Goal: Task Accomplishment & Management: Use online tool/utility

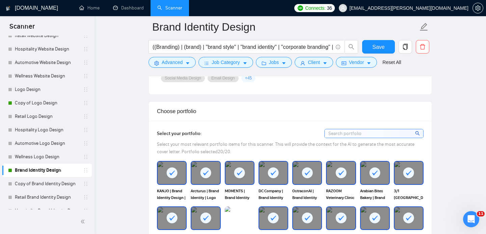
scroll to position [568, 0]
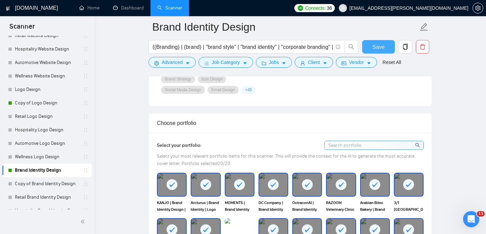
click at [376, 41] on button "Save" at bounding box center [378, 46] width 33 height 13
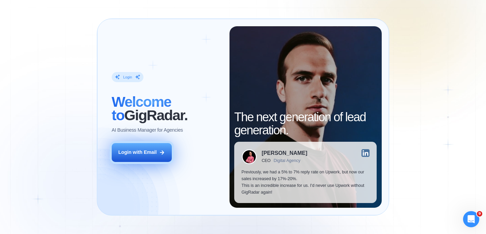
click at [139, 156] on div "Login with Email" at bounding box center [137, 152] width 38 height 7
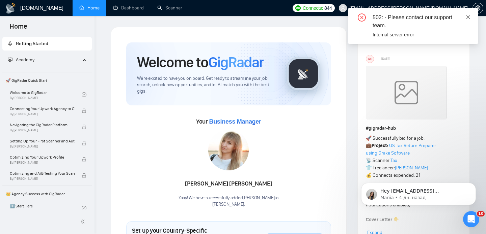
click at [468, 17] on icon "close" at bounding box center [468, 17] width 4 height 4
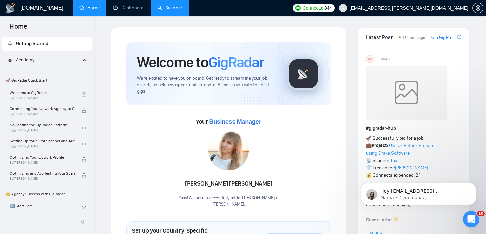
click at [160, 11] on link "Scanner" at bounding box center [169, 8] width 25 height 6
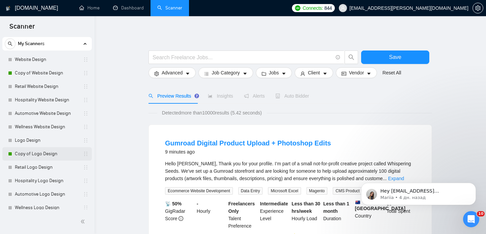
scroll to position [19, 0]
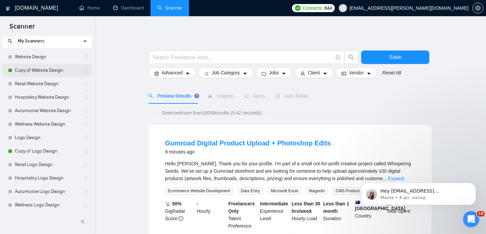
click at [54, 69] on link "Copy of Website Design" at bounding box center [47, 70] width 64 height 13
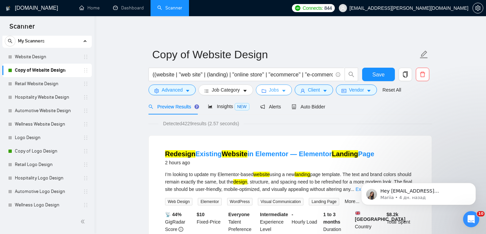
click at [277, 89] on span "Jobs" at bounding box center [274, 89] width 10 height 7
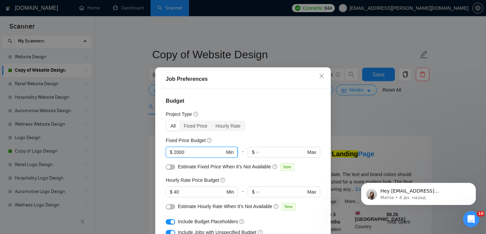
click at [197, 153] on input "2000" at bounding box center [199, 152] width 51 height 7
drag, startPoint x: 197, startPoint y: 153, endPoint x: 173, endPoint y: 152, distance: 24.0
click at [173, 152] on span "$ 2000 Min" at bounding box center [202, 152] width 72 height 11
type input "3000"
click at [192, 193] on input "40" at bounding box center [199, 192] width 51 height 7
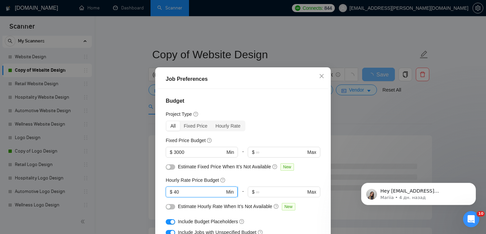
drag, startPoint x: 183, startPoint y: 193, endPoint x: 172, endPoint y: 193, distance: 10.1
click at [172, 193] on span "$ 40 Min" at bounding box center [202, 192] width 72 height 11
type input "t"
type input "50"
click at [260, 177] on div "Hourly Rate Price Budget" at bounding box center [243, 180] width 155 height 7
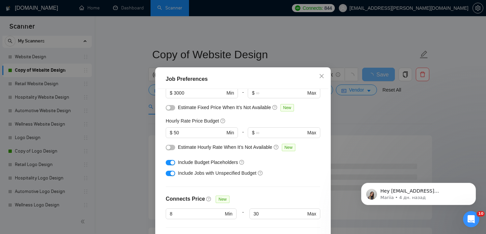
scroll to position [73, 0]
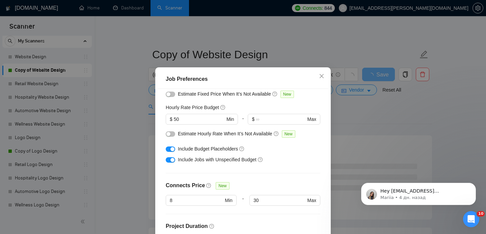
click at [171, 161] on div "button" at bounding box center [172, 160] width 4 height 4
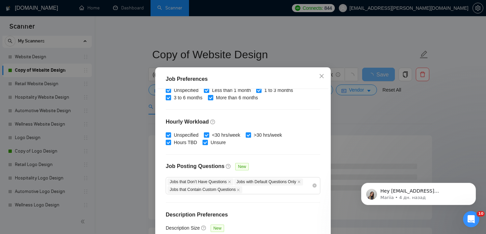
scroll to position [48, 0]
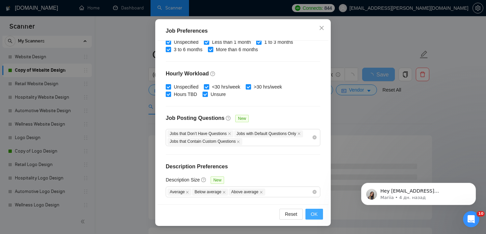
click at [316, 217] on span "OK" at bounding box center [314, 214] width 7 height 7
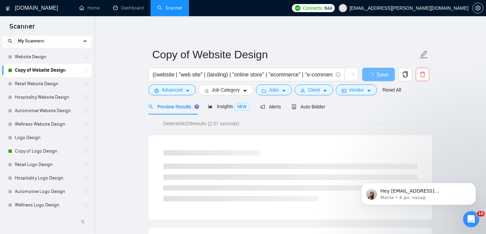
scroll to position [21, 0]
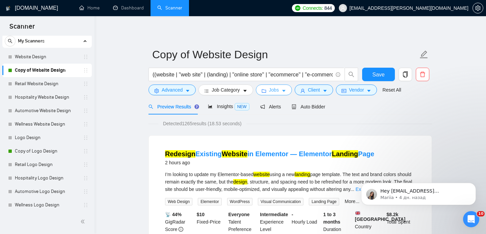
click at [285, 90] on icon "caret-down" at bounding box center [283, 91] width 5 height 5
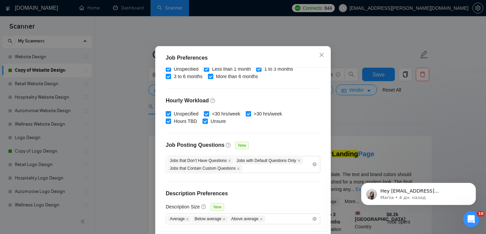
click at [373, 130] on div "Job Preferences Budget Project Type All Fixed Price Hourly Rate Fixed Price Bud…" at bounding box center [243, 117] width 486 height 234
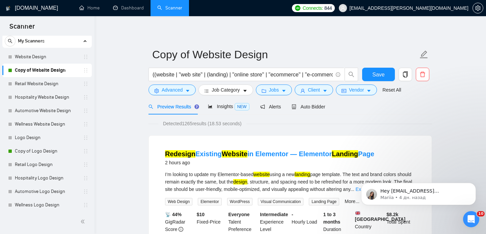
click at [329, 96] on form "Copy of Website Design ((website | "web site" | (landing) | "online store" | "e…" at bounding box center [289, 71] width 283 height 55
click at [320, 89] on span "Client" at bounding box center [314, 89] width 12 height 7
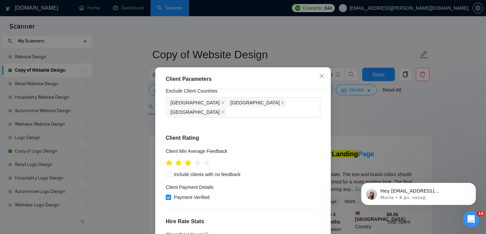
scroll to position [51, 0]
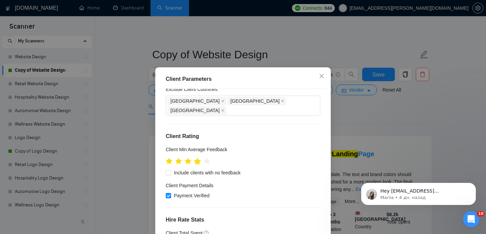
click at [198, 158] on icon "star" at bounding box center [197, 161] width 7 height 7
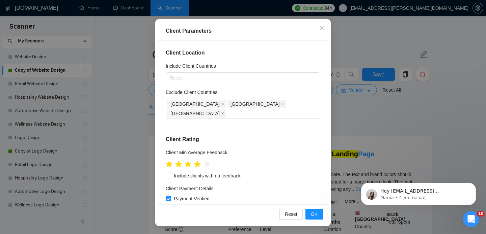
scroll to position [262, 0]
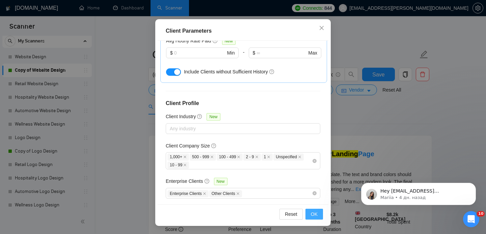
click at [316, 213] on span "OK" at bounding box center [314, 214] width 7 height 7
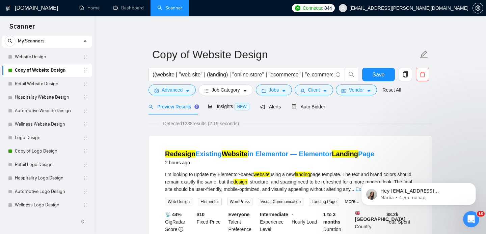
scroll to position [21, 0]
click at [320, 93] on span "Client" at bounding box center [314, 89] width 12 height 7
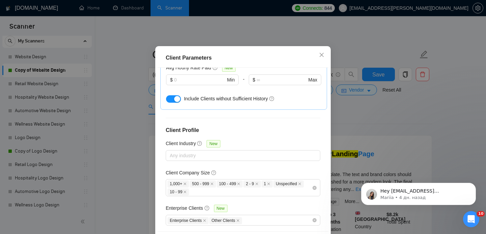
scroll to position [48, 0]
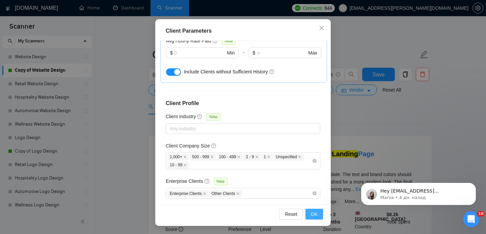
click at [314, 215] on span "OK" at bounding box center [314, 214] width 7 height 7
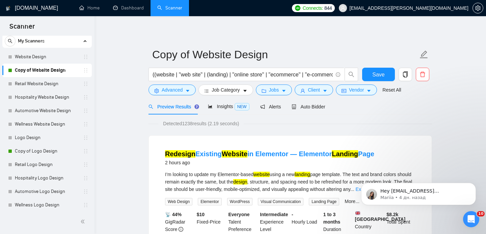
scroll to position [21, 0]
click at [360, 92] on span "Vendor" at bounding box center [356, 89] width 15 height 7
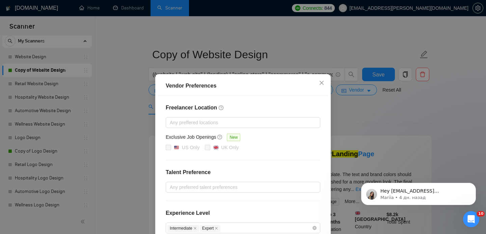
scroll to position [78, 0]
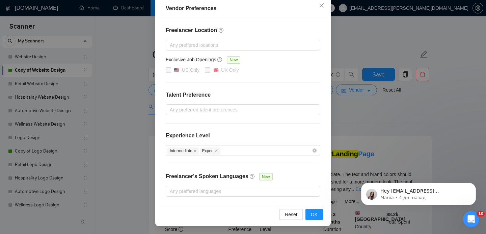
click at [369, 103] on div "Vendor Preferences Freelancer Location Any preffered locations Exclusive Job Op…" at bounding box center [243, 117] width 486 height 234
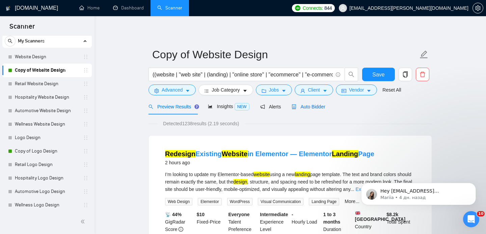
click at [315, 109] on span "Auto Bidder" at bounding box center [308, 106] width 33 height 5
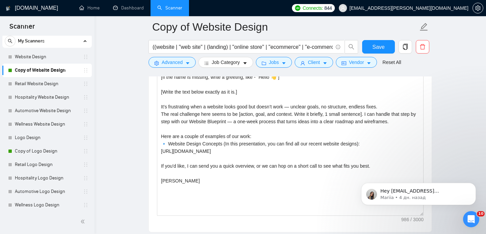
scroll to position [842, 0]
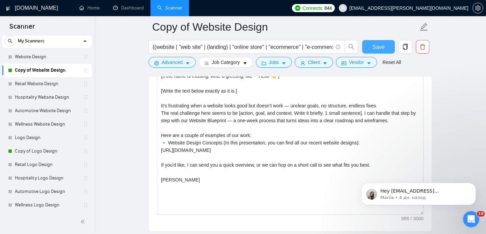
click at [381, 48] on span "Save" at bounding box center [378, 47] width 12 height 8
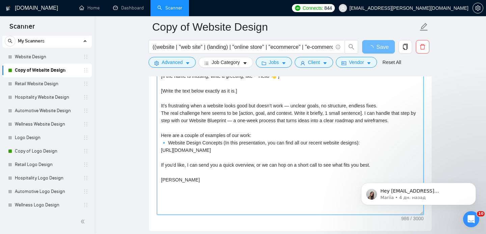
click at [222, 126] on textarea "[Write a personal greeting using the client's name or company name (if provided…" at bounding box center [290, 139] width 267 height 152
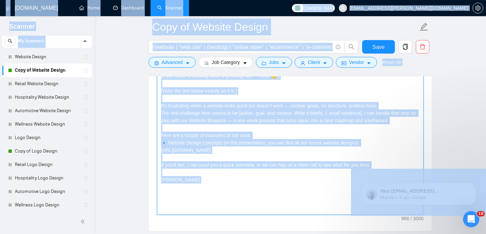
click at [222, 126] on textarea "[Write a personal greeting using the client's name or company name (if provided…" at bounding box center [290, 139] width 267 height 152
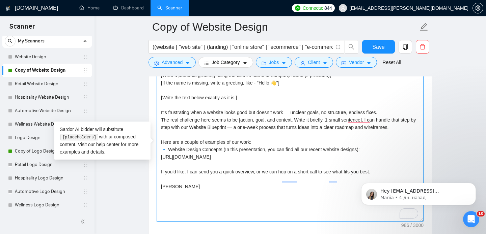
scroll to position [831, 0]
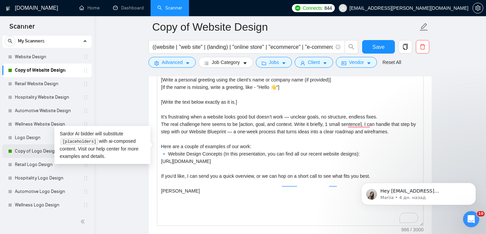
click at [35, 151] on link "Copy of Logo Design" at bounding box center [47, 151] width 64 height 13
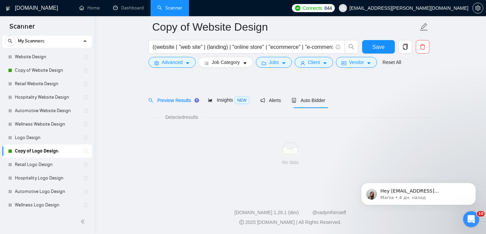
scroll to position [12, 0]
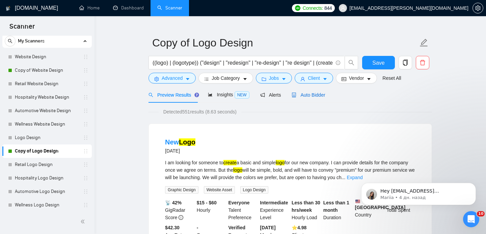
click at [310, 98] on div "Auto Bidder" at bounding box center [308, 94] width 33 height 7
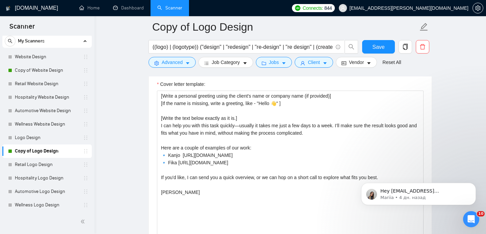
scroll to position [801, 0]
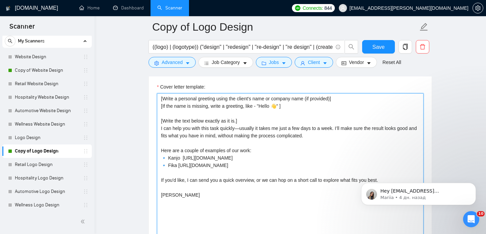
click at [254, 144] on textarea "[Write a personal greeting using the client's name or company name (if provided…" at bounding box center [290, 169] width 267 height 152
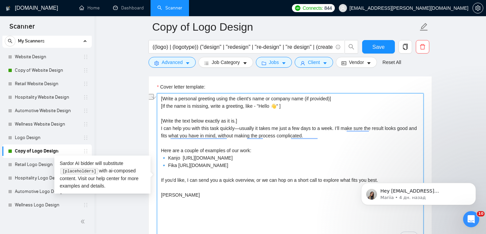
drag, startPoint x: 345, startPoint y: 147, endPoint x: 209, endPoint y: 142, distance: 136.1
click at [209, 142] on textarea "[Write a personal greeting using the client's name or company name (if provided…" at bounding box center [290, 169] width 267 height 152
drag, startPoint x: 263, startPoint y: 164, endPoint x: 152, endPoint y: 138, distance: 114.3
click at [152, 138] on div "Cover letter template: [Write a personal greeting using the client's name or co…" at bounding box center [290, 168] width 283 height 186
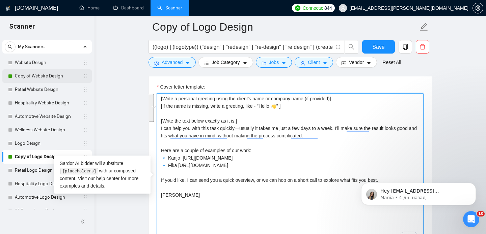
scroll to position [13, 0]
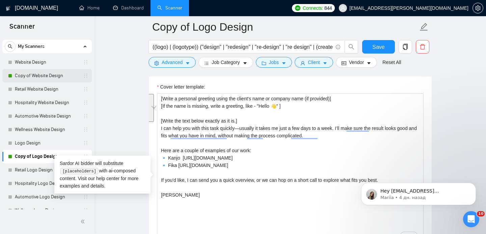
click at [18, 74] on link "Copy of Website Design" at bounding box center [47, 75] width 64 height 13
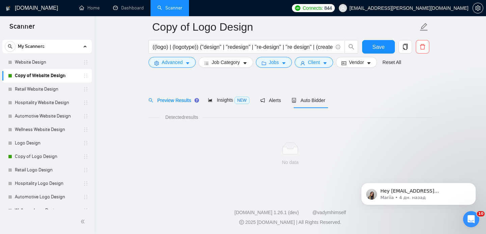
scroll to position [12, 0]
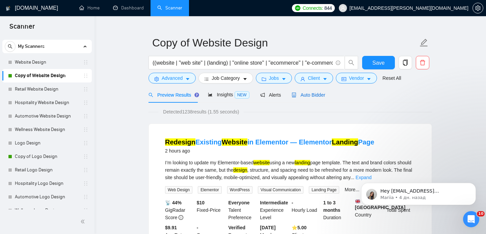
click at [302, 97] on span "Auto Bidder" at bounding box center [308, 94] width 33 height 5
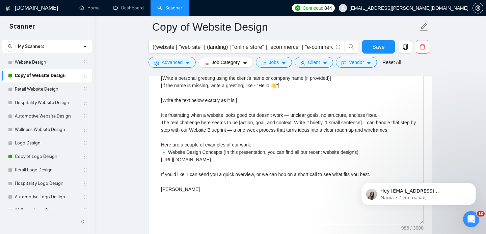
scroll to position [842, 0]
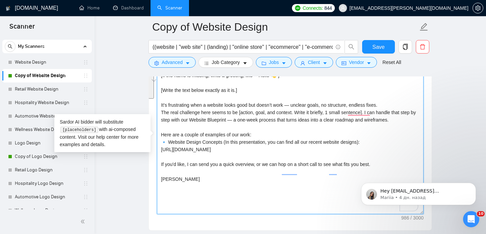
drag, startPoint x: 261, startPoint y: 133, endPoint x: 160, endPoint y: 104, distance: 105.3
click at [160, 104] on textarea "[Write a personal greeting using the client's name or company name (if provided…" at bounding box center [290, 139] width 267 height 152
paste textarea "can help you with this task quickly—usually it takes me just a few days to a we…"
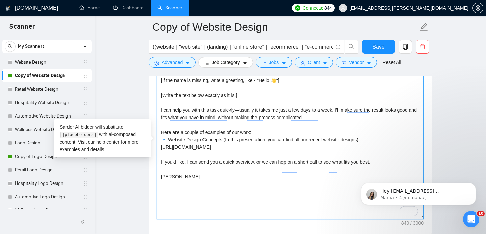
scroll to position [832, 0]
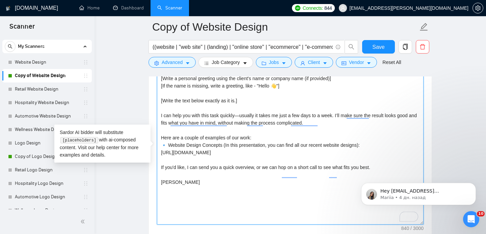
click at [169, 110] on textarea "[Write a personal greeting using the client's name or company name (if provided…" at bounding box center [290, 149] width 267 height 152
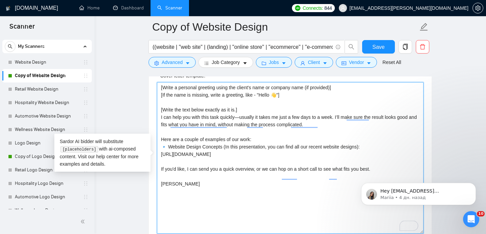
scroll to position [823, 0]
click at [192, 125] on textarea "[Write a personal greeting using the client's name or company name (if provided…" at bounding box center [290, 158] width 267 height 152
click at [201, 123] on textarea "[Write a personal greeting using the client's name or company name (if provided…" at bounding box center [290, 158] width 267 height 152
click at [200, 128] on textarea "[Write a personal greeting using the client's name or company name (if provided…" at bounding box center [290, 158] width 267 height 152
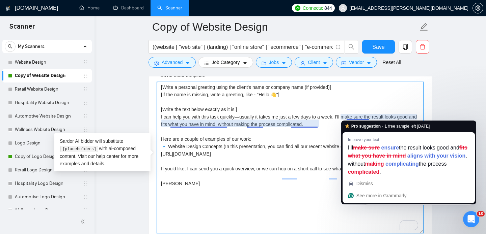
click at [358, 117] on textarea "[Write a personal greeting using the client's name or company name (if provided…" at bounding box center [290, 158] width 267 height 152
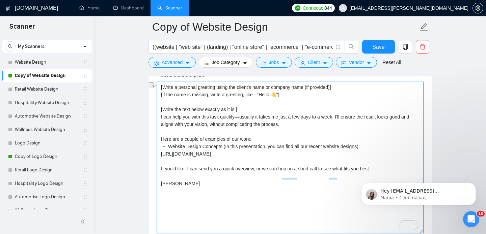
drag, startPoint x: 321, startPoint y: 117, endPoint x: 297, endPoint y: 119, distance: 24.0
click at [297, 119] on textarea "[Write a personal greeting using the client's name or company name (if provided…" at bounding box center [290, 158] width 267 height 152
click at [343, 114] on textarea "[Write a personal greeting using the client's name or company name (if provided…" at bounding box center [290, 158] width 267 height 152
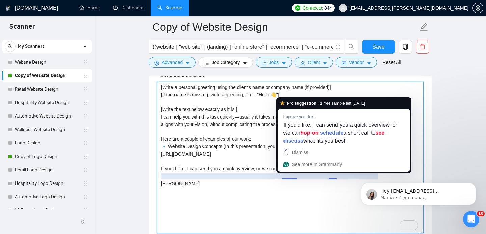
click at [283, 178] on textarea "[Write a personal greeting using the client's name or company name (if provided…" at bounding box center [290, 158] width 267 height 152
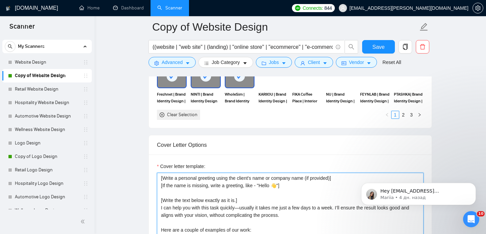
scroll to position [679, 0]
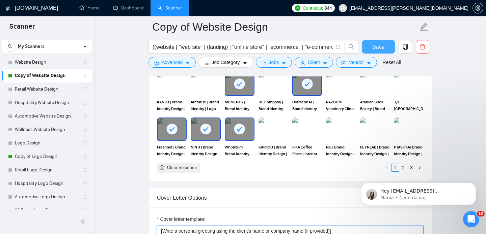
type textarea "[Write a personal greeting using the client's name or company name (if provided…"
click at [380, 44] on span "Save" at bounding box center [378, 47] width 12 height 8
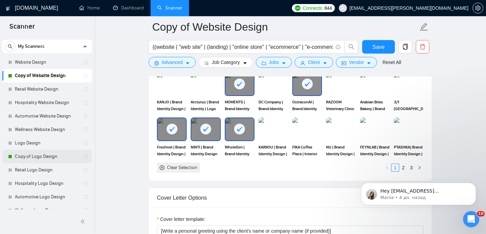
click at [39, 158] on link "Copy of Logo Design" at bounding box center [47, 156] width 64 height 13
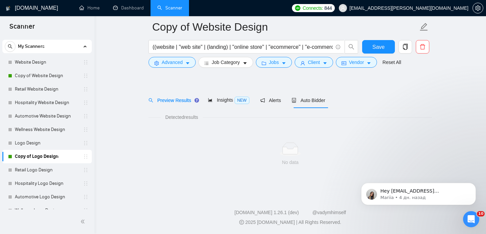
scroll to position [12, 0]
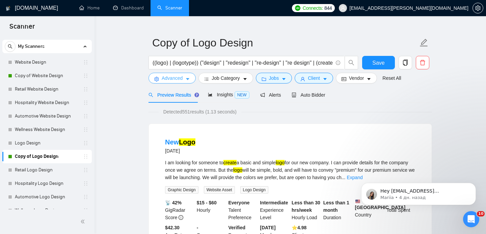
click at [177, 80] on span "Advanced" at bounding box center [172, 78] width 21 height 7
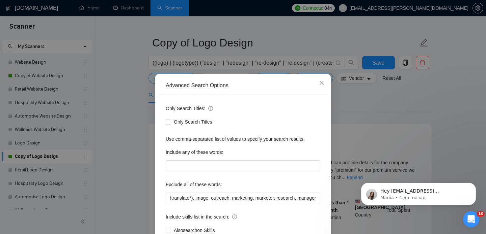
click at [359, 103] on div "Advanced Search Options Only Search Titles: Only Search Titles Use comma-separa…" at bounding box center [243, 117] width 486 height 234
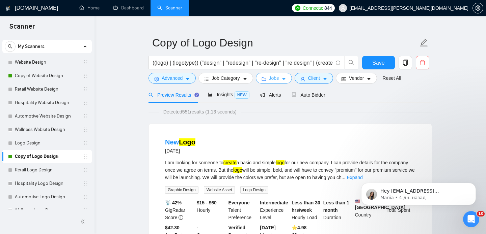
click at [274, 78] on span "Jobs" at bounding box center [274, 78] width 10 height 7
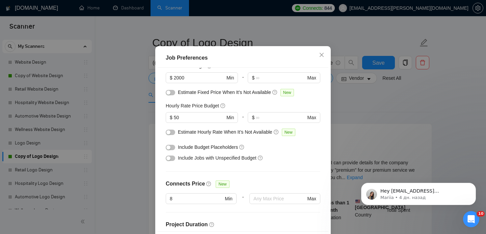
scroll to position [0, 0]
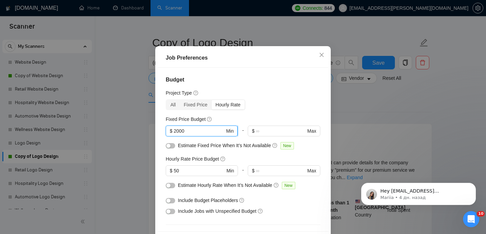
click at [184, 135] on input "2000" at bounding box center [199, 131] width 51 height 7
type input "3000"
click at [267, 110] on div "All Fixed Price Hourly Rate" at bounding box center [243, 105] width 155 height 11
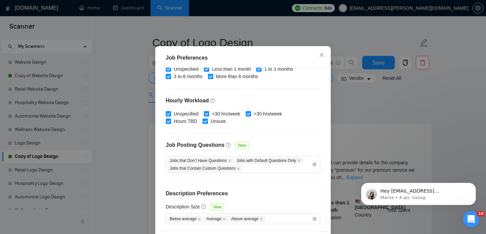
scroll to position [48, 0]
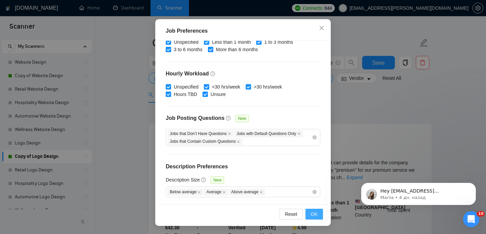
click at [314, 218] on span "OK" at bounding box center [314, 214] width 7 height 7
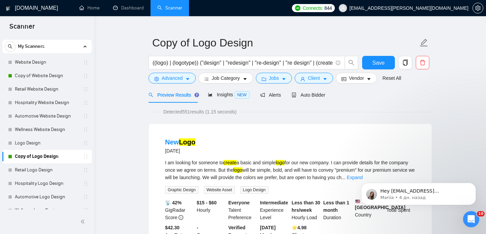
scroll to position [21, 0]
click at [323, 83] on button "Client" at bounding box center [314, 78] width 38 height 11
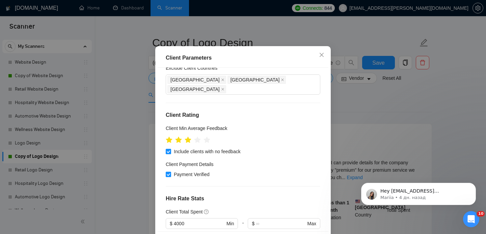
scroll to position [52, 0]
click at [196, 143] on icon "star" at bounding box center [197, 139] width 7 height 7
click at [199, 143] on icon "star" at bounding box center [197, 139] width 7 height 7
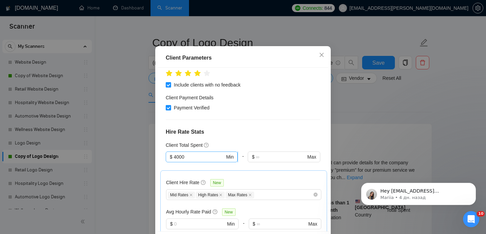
scroll to position [118, 0]
click at [180, 161] on input "4000" at bounding box center [199, 156] width 51 height 7
click at [282, 127] on div "Client Location Include Client Countries Select Exclude Client Countries Russia…" at bounding box center [243, 150] width 171 height 164
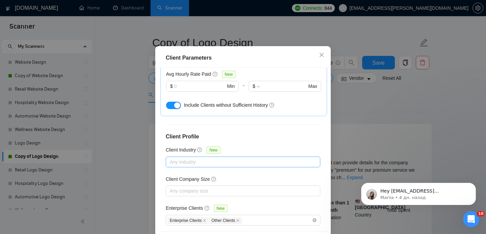
scroll to position [48, 0]
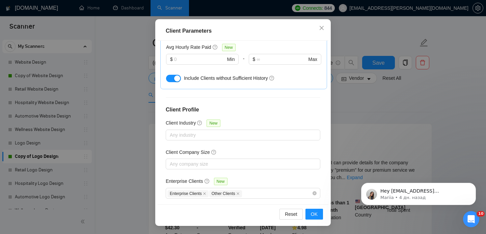
click at [316, 220] on div "Reset OK" at bounding box center [243, 214] width 171 height 19
click at [312, 216] on span "OK" at bounding box center [314, 214] width 7 height 7
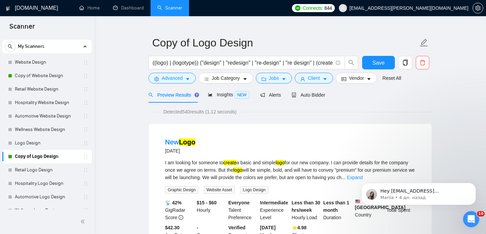
scroll to position [21, 0]
click at [274, 80] on span "Jobs" at bounding box center [274, 78] width 10 height 7
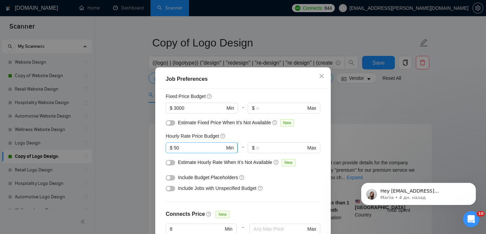
scroll to position [44, 0]
click at [175, 179] on div at bounding box center [170, 177] width 9 height 7
click at [168, 180] on div "button" at bounding box center [168, 178] width 4 height 4
click at [169, 193] on div at bounding box center [170, 189] width 9 height 11
click at [169, 190] on div "button" at bounding box center [168, 189] width 4 height 4
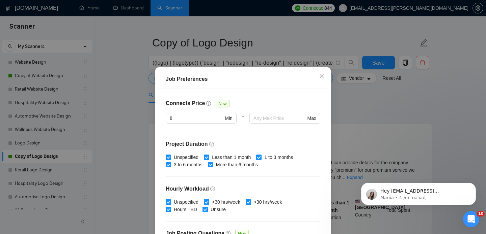
scroll to position [222, 0]
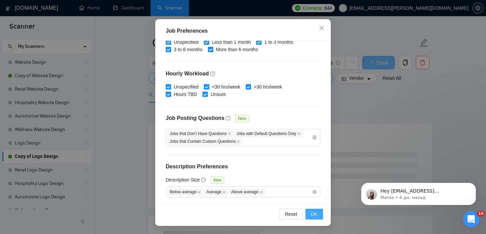
click at [317, 212] on button "OK" at bounding box center [314, 214] width 18 height 11
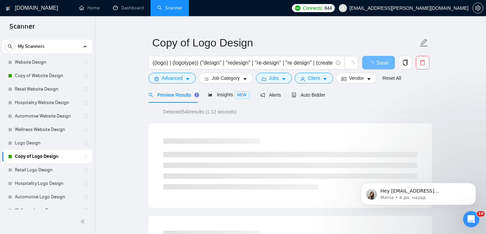
scroll to position [21, 0]
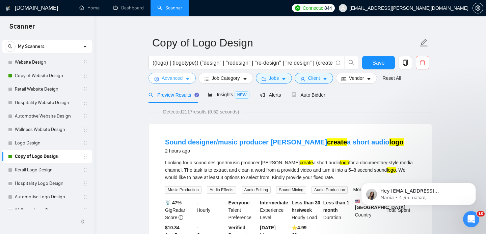
click at [170, 78] on span "Advanced" at bounding box center [172, 78] width 21 height 7
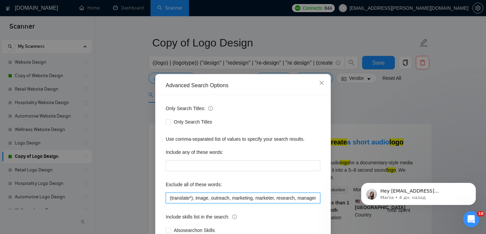
click at [170, 200] on input "(translate*), image, outreach, marketing, marketer, research, manager, sale, wo…" at bounding box center [243, 198] width 155 height 11
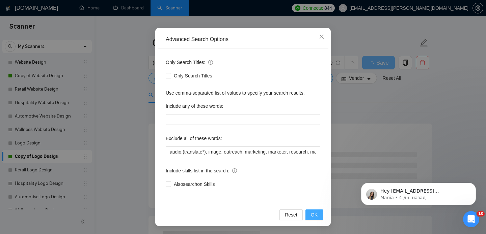
click at [311, 213] on span "OK" at bounding box center [314, 215] width 7 height 7
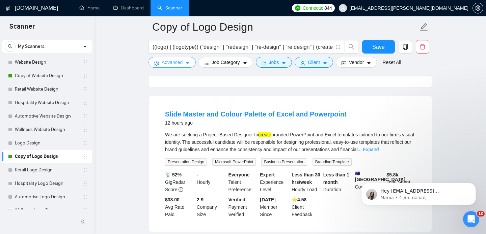
scroll to position [208, 0]
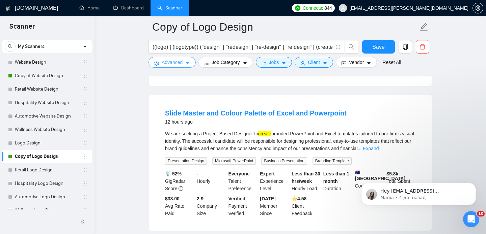
click at [171, 60] on span "Advanced" at bounding box center [172, 62] width 21 height 7
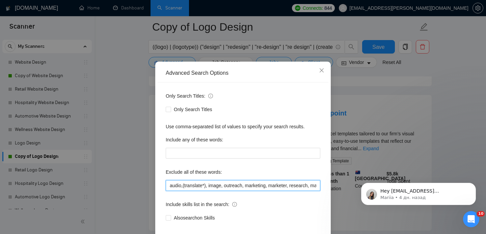
click at [168, 191] on input "audio,(translate*), image, outreach, marketing, marketer, research, manager, sa…" at bounding box center [243, 186] width 155 height 11
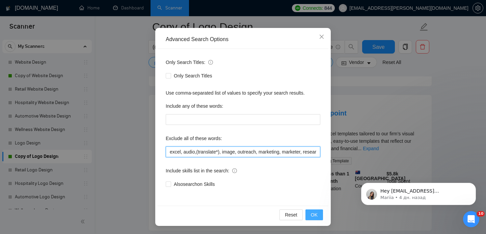
type input "excel, audio,(translate*), image, outreach, marketing, marketer, research, mana…"
click at [310, 215] on button "OK" at bounding box center [314, 215] width 18 height 11
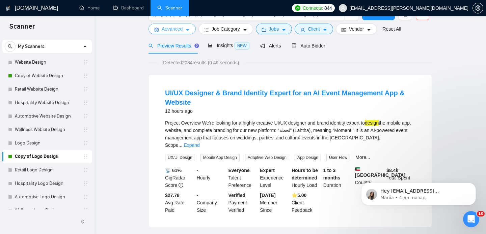
scroll to position [0, 0]
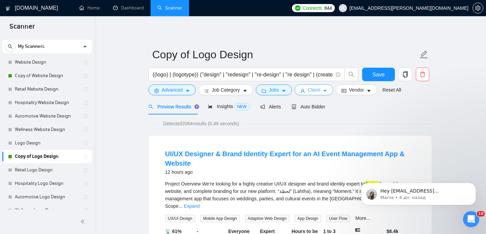
click at [315, 87] on span "Client" at bounding box center [314, 89] width 12 height 7
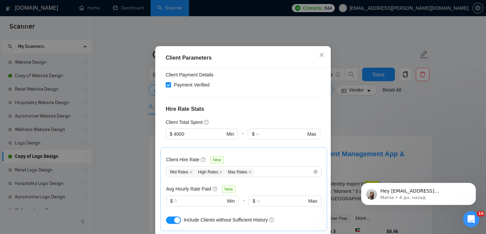
scroll to position [141, 0]
click at [319, 58] on icon "close" at bounding box center [321, 54] width 5 height 5
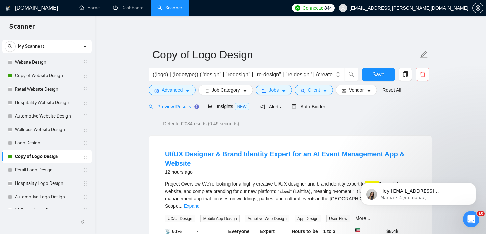
click at [169, 73] on input "((logo) | (logotype)) ("design" | "redesign" | "re-design" | "re design" | (cre…" at bounding box center [243, 75] width 180 height 8
click at [184, 73] on input "((logo) | (logotype)) ("design" | "redesign" | "re-design" | "re design" | (cre…" at bounding box center [243, 75] width 180 height 8
click at [240, 75] on input "((logo) | (logotype)) ("design" | "redesign" | "re-design" | "re design" | (cre…" at bounding box center [243, 75] width 180 height 8
click at [233, 75] on input "((logo) | (logotype)) ("design" | "redesign" | "re-design" | "re design" | (cre…" at bounding box center [243, 75] width 180 height 8
click at [316, 110] on div "Auto Bidder" at bounding box center [308, 106] width 33 height 7
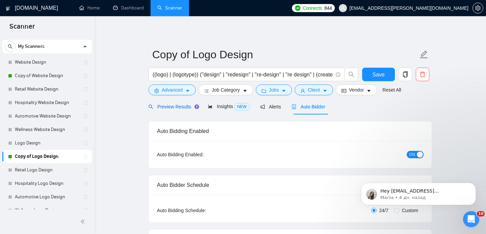
click at [177, 110] on div "Preview Results" at bounding box center [172, 106] width 49 height 7
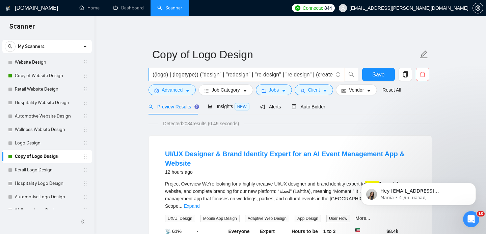
click at [210, 75] on input "((logo) | (logotype)) ("design" | "redesign" | "re-design" | "re design" | (cre…" at bounding box center [243, 75] width 180 height 8
click at [238, 74] on input "((logo) | (logotype)) ("design" | "redesign" | "re-design" | "re design" | (cre…" at bounding box center [243, 75] width 180 height 8
click at [308, 74] on input "((logo) | (logotype)) ("design" | "redesign" | "re-design" | "re design" | (cre…" at bounding box center [243, 75] width 180 height 8
click at [331, 74] on input "((logo) | (logotype)) ("design" | "redesign" | "re-design" | "re design" | (cre…" at bounding box center [243, 75] width 180 height 8
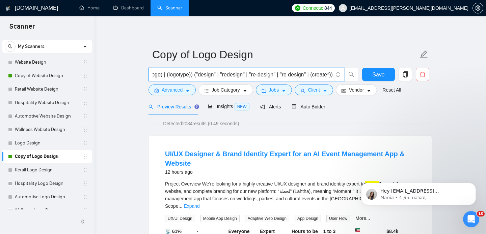
click at [330, 76] on input "((logo) | (logotype)) ("design" | "redesign" | "re-design" | "re design" | (cre…" at bounding box center [243, 75] width 180 height 8
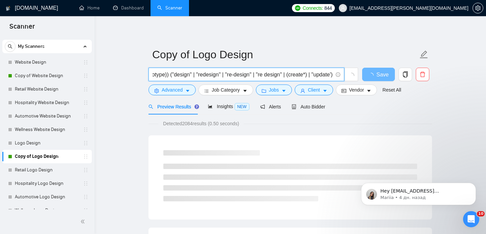
scroll to position [0, 42]
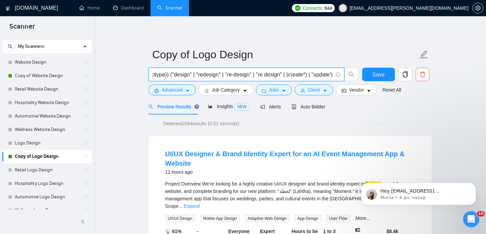
click at [328, 75] on input "((logo) | (logotype)) ("design" | "redesign" | "re-design" | "re design" | (cre…" at bounding box center [243, 75] width 180 height 8
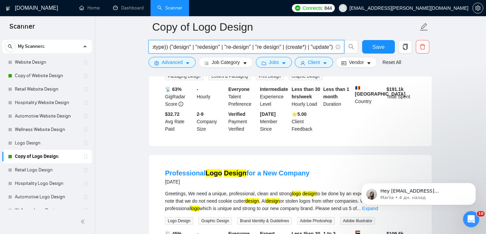
scroll to position [449, 0]
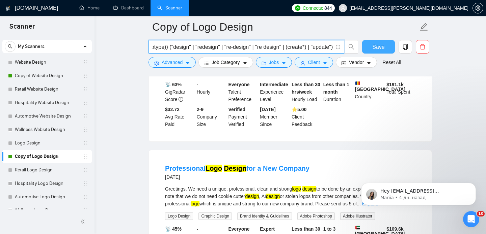
type input "((logo) | (logotype)) ("design" | "redesign" | "re-design" | "re design" | (cre…"
click at [372, 46] on span "Save" at bounding box center [378, 47] width 12 height 8
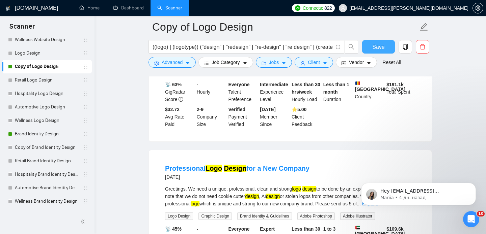
scroll to position [133, 0]
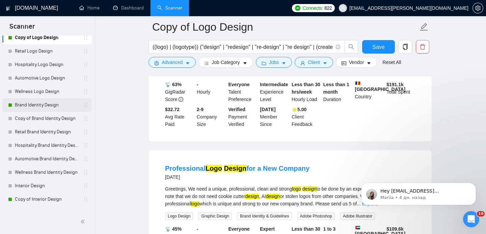
click at [37, 106] on link "Brand Identity Design" at bounding box center [47, 105] width 64 height 13
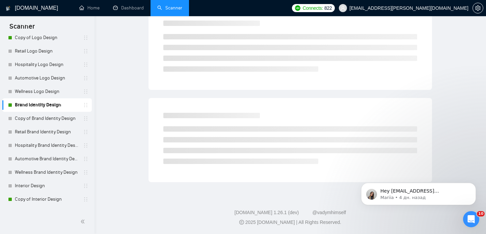
scroll to position [12, 0]
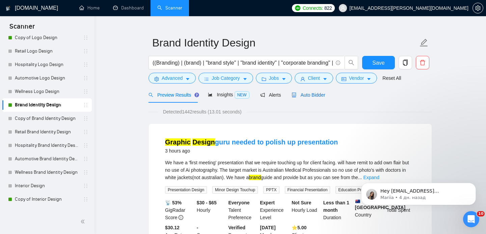
click at [304, 96] on span "Auto Bidder" at bounding box center [308, 94] width 33 height 5
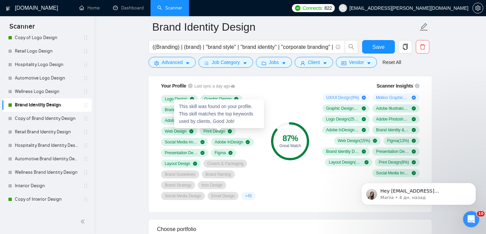
scroll to position [461, 0]
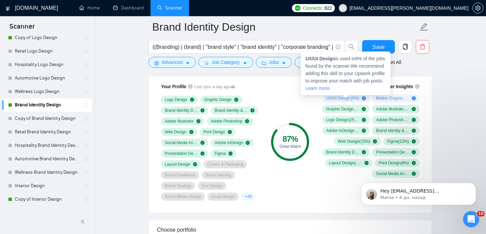
click at [354, 98] on span "UX/UI Design ( 9 %)" at bounding box center [342, 98] width 33 height 5
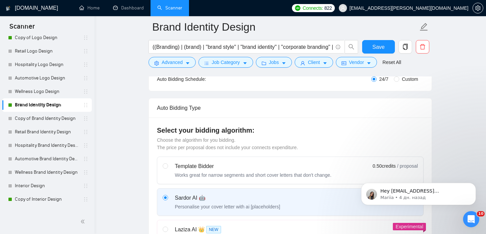
scroll to position [93, 0]
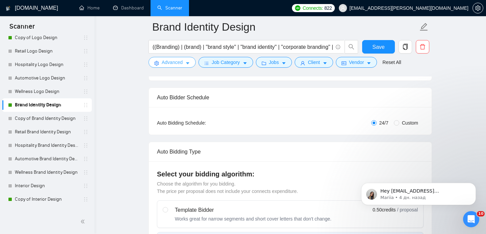
click at [177, 65] on span "Advanced" at bounding box center [172, 62] width 21 height 7
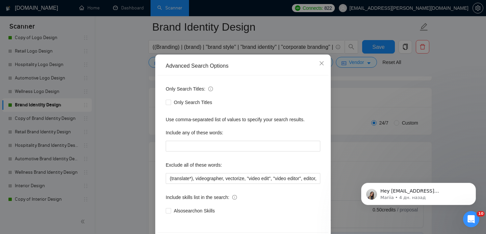
scroll to position [28, 0]
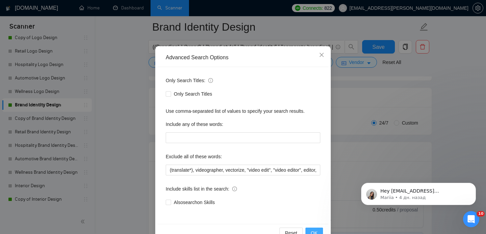
click at [315, 231] on span "OK" at bounding box center [314, 233] width 7 height 7
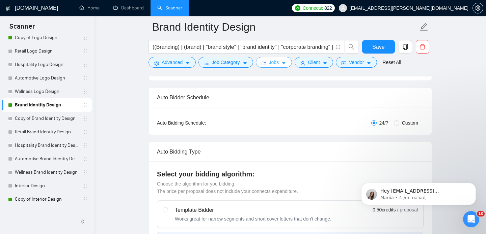
click at [269, 63] on button "Jobs" at bounding box center [274, 62] width 36 height 11
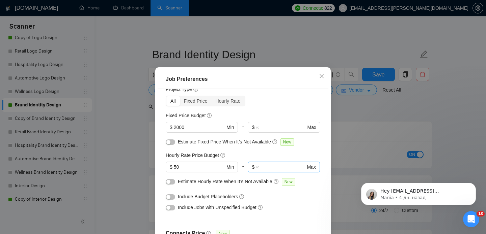
scroll to position [25, 0]
click at [407, 110] on div "Job Preferences Budget Project Type All Fixed Price Hourly Rate Fixed Price Bud…" at bounding box center [243, 117] width 486 height 234
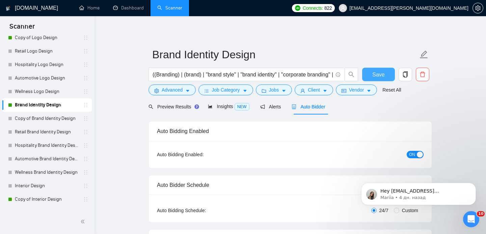
click at [379, 74] on span "Save" at bounding box center [378, 75] width 12 height 8
click at [221, 103] on div "Insights NEW" at bounding box center [228, 107] width 41 height 8
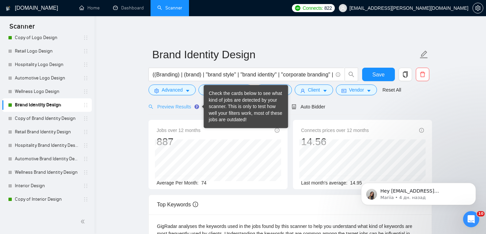
click at [195, 105] on icon "Tooltip anchor" at bounding box center [196, 106] width 5 height 5
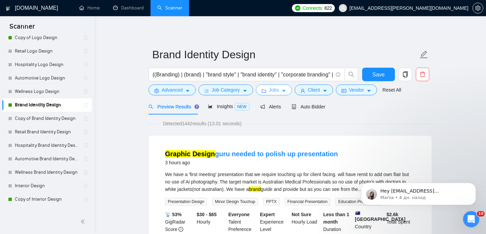
click at [280, 94] on button "Jobs" at bounding box center [274, 90] width 36 height 11
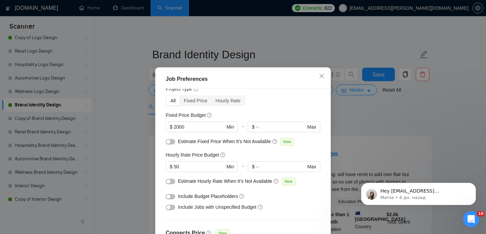
click at [173, 196] on button "button" at bounding box center [170, 196] width 9 height 5
click at [167, 208] on div "button" at bounding box center [168, 208] width 4 height 4
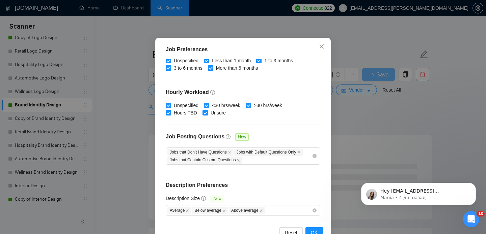
scroll to position [48, 0]
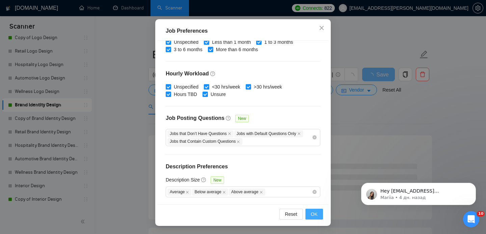
click at [315, 215] on span "OK" at bounding box center [314, 214] width 7 height 7
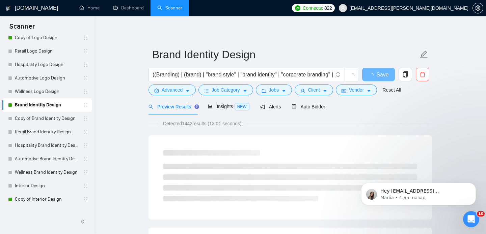
scroll to position [0, 0]
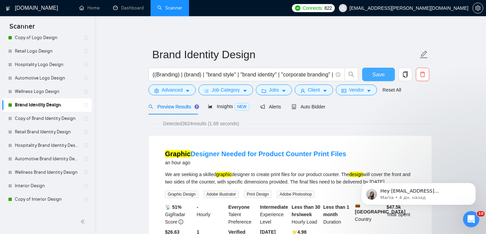
click at [383, 73] on span "Save" at bounding box center [378, 75] width 12 height 8
